Goal: Transaction & Acquisition: Book appointment/travel/reservation

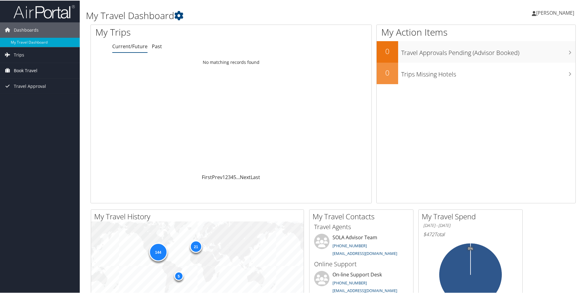
click at [40, 73] on link "Book Travel" at bounding box center [40, 69] width 80 height 15
click at [45, 95] on link "Book/Manage Online Trips" at bounding box center [40, 91] width 80 height 9
click at [548, 19] on link "[PERSON_NAME]" at bounding box center [556, 12] width 48 height 18
click at [518, 98] on link "Sign Out" at bounding box center [539, 100] width 68 height 10
